Goal: Task Accomplishment & Management: Use online tool/utility

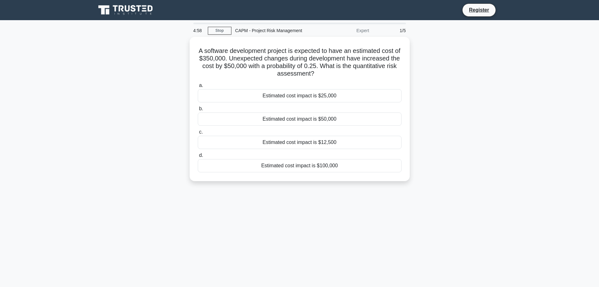
click at [113, 10] on icon at bounding box center [126, 10] width 60 height 12
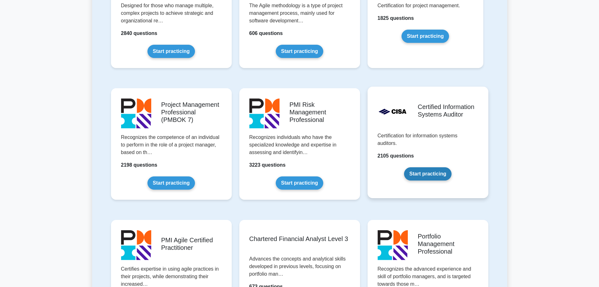
scroll to position [451, 0]
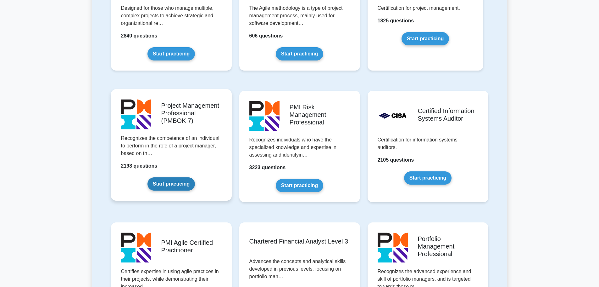
click at [164, 180] on link "Start practicing" at bounding box center [172, 183] width 48 height 13
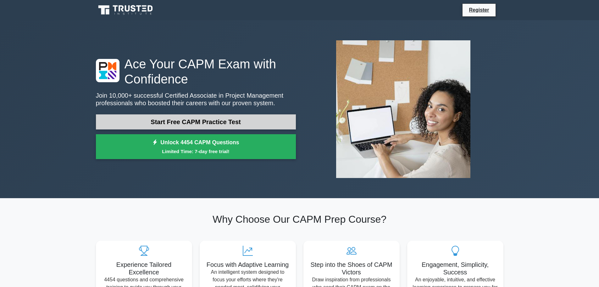
click at [178, 118] on link "Start Free CAPM Practice Test" at bounding box center [196, 121] width 200 height 15
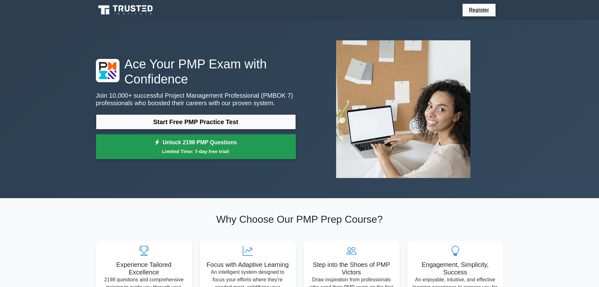
click at [165, 146] on link "Unlock 2198 PMP Questions Limited Time: 7-day free trial!" at bounding box center [196, 146] width 200 height 25
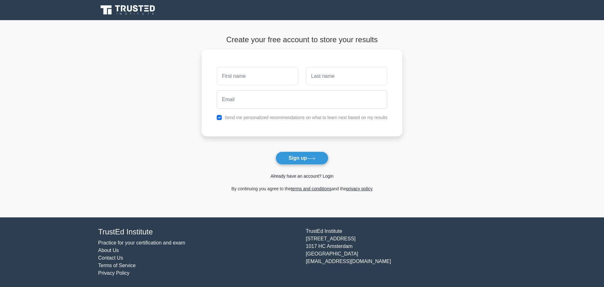
click at [319, 174] on link "Already have an account? Login" at bounding box center [302, 175] width 63 height 5
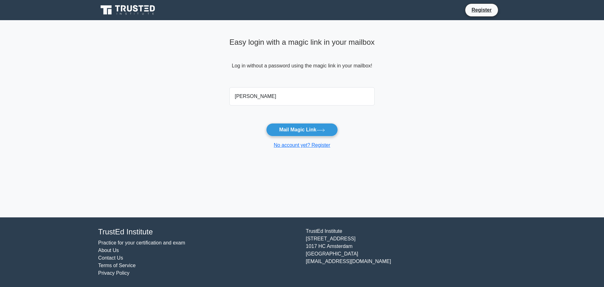
type input "hanna@perers-hovlind.se"
click at [287, 130] on button "Mail Magic Link" at bounding box center [301, 129] width 71 height 13
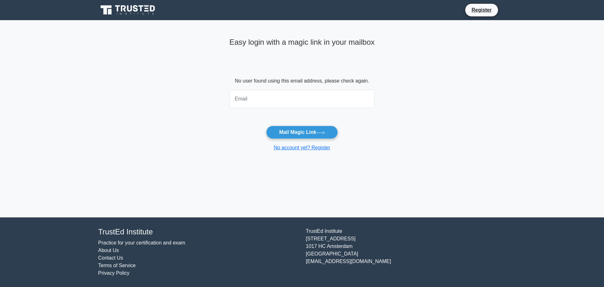
click at [237, 98] on input "email" at bounding box center [301, 99] width 145 height 18
type input "hanna.hovlind@gmail.com"
click at [266, 126] on button "Mail Magic Link" at bounding box center [301, 132] width 71 height 13
type input "[PERSON_NAME][EMAIL_ADDRESS][DOMAIN_NAME]"
click at [288, 130] on button "Mail Magic Link" at bounding box center [301, 132] width 71 height 13
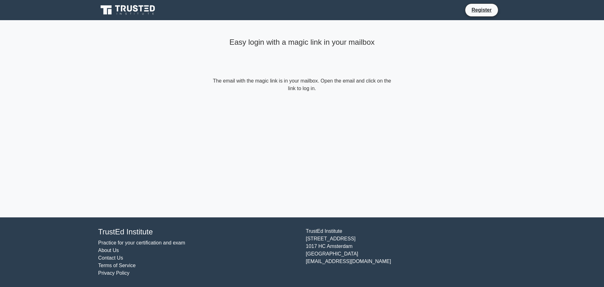
click at [112, 9] on icon at bounding box center [128, 10] width 60 height 12
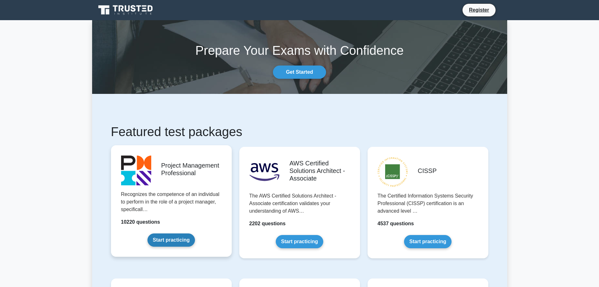
click at [169, 237] on link "Start practicing" at bounding box center [172, 239] width 48 height 13
